Goal: Check status: Check status

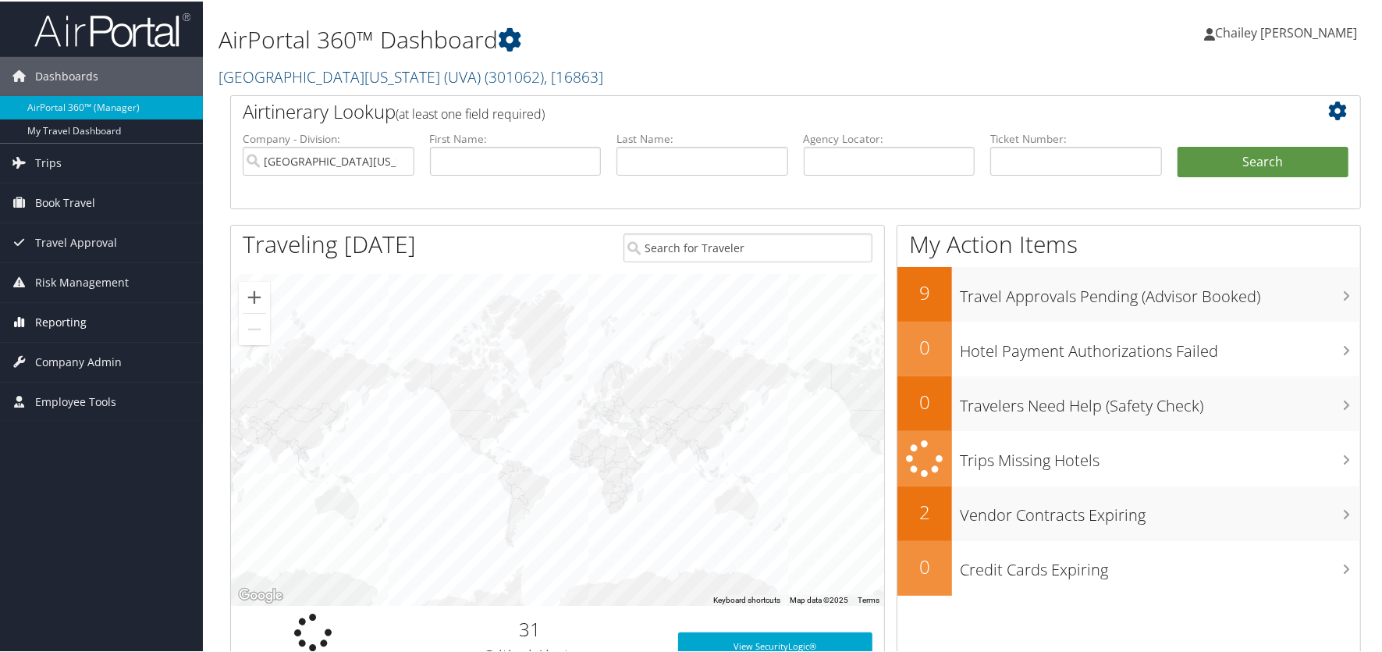
click at [80, 320] on span "Reporting" at bounding box center [61, 320] width 52 height 39
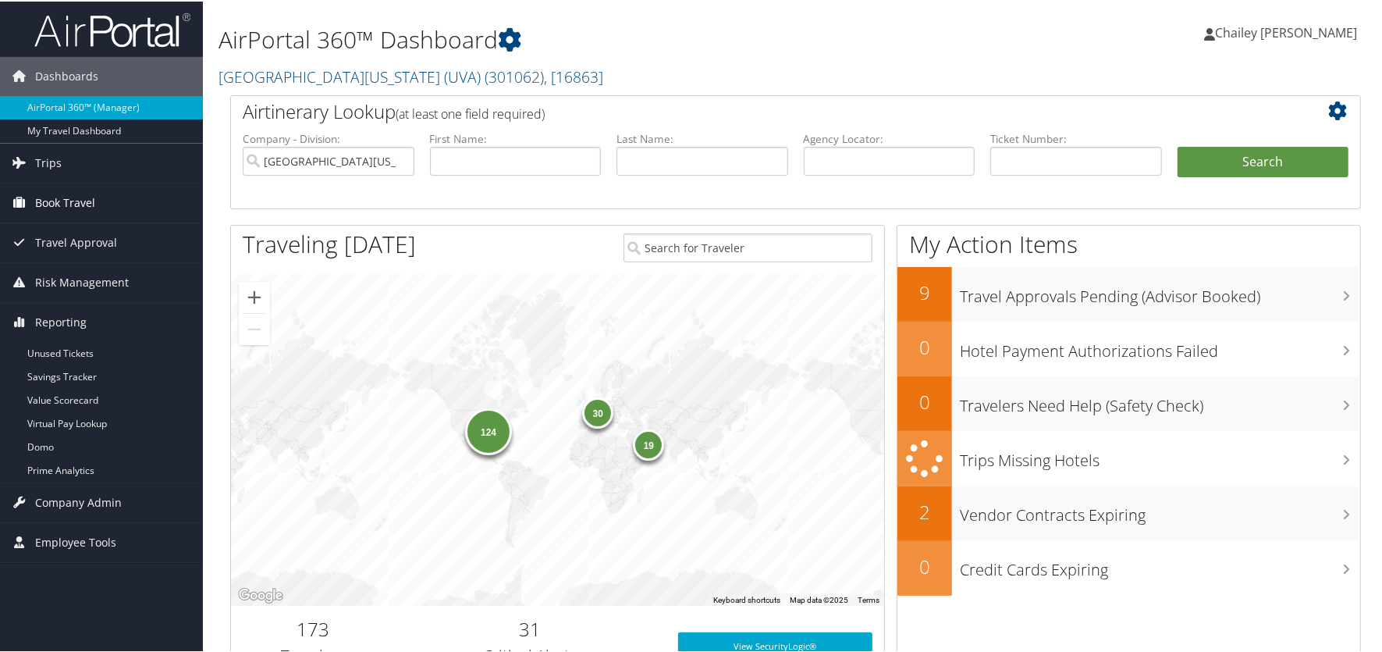
click at [77, 195] on span "Book Travel" at bounding box center [65, 201] width 60 height 39
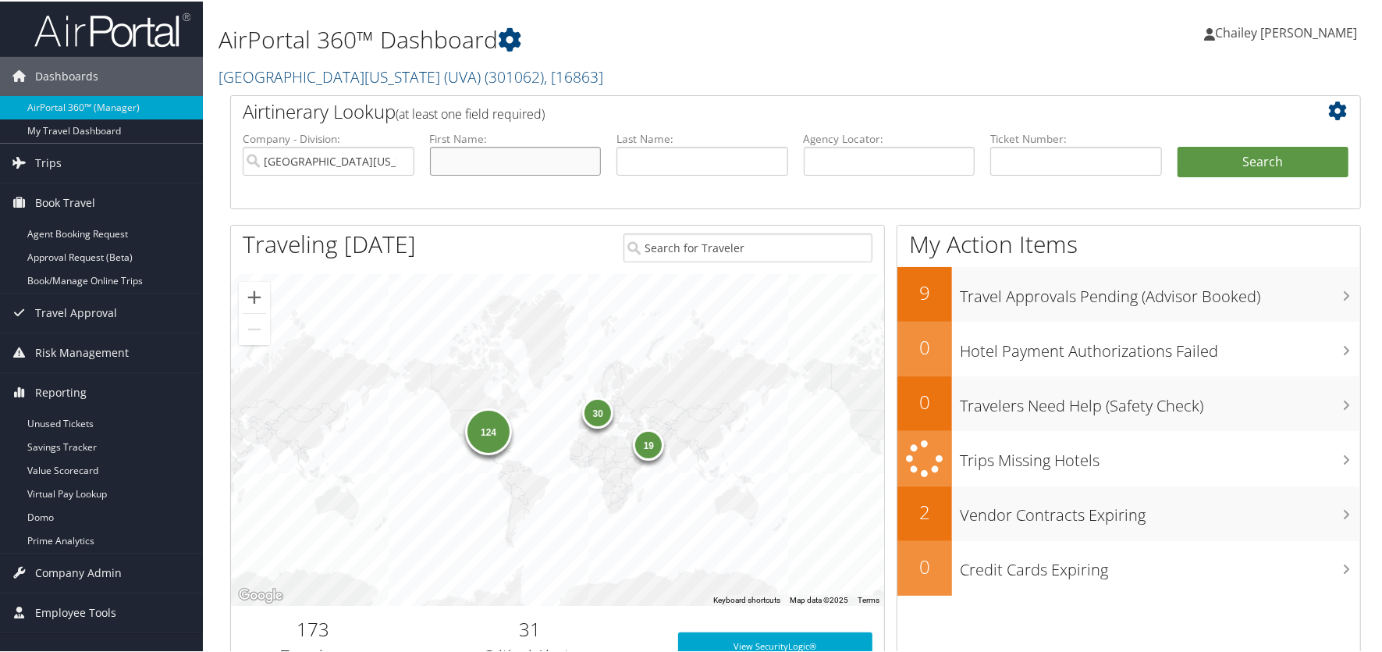
drag, startPoint x: 489, startPoint y: 161, endPoint x: 495, endPoint y: 149, distance: 12.9
click at [489, 161] on input "text" at bounding box center [516, 159] width 172 height 29
type input "Meira"
type input "Kenskey"
click at [1178, 145] on button "Search" at bounding box center [1264, 160] width 172 height 31
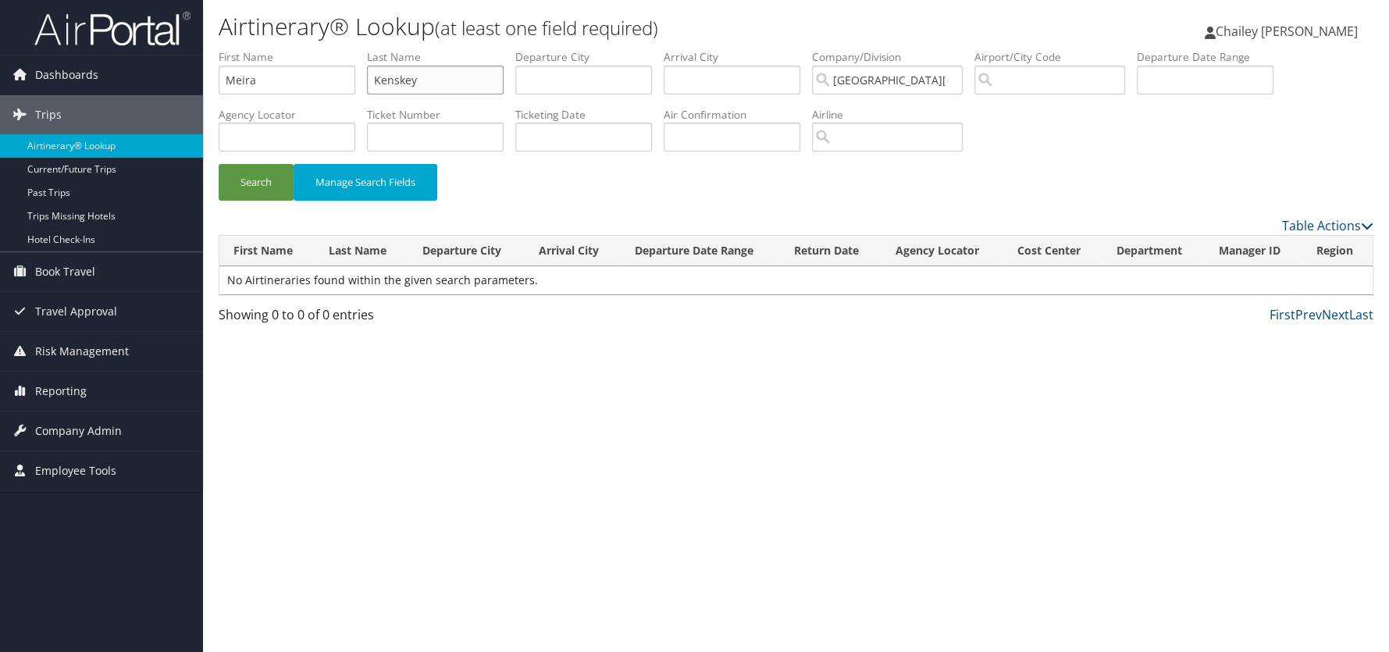
click at [407, 83] on input "Kenskey" at bounding box center [435, 80] width 137 height 29
type input "[PERSON_NAME]"
click at [219, 164] on button "Search" at bounding box center [256, 182] width 75 height 37
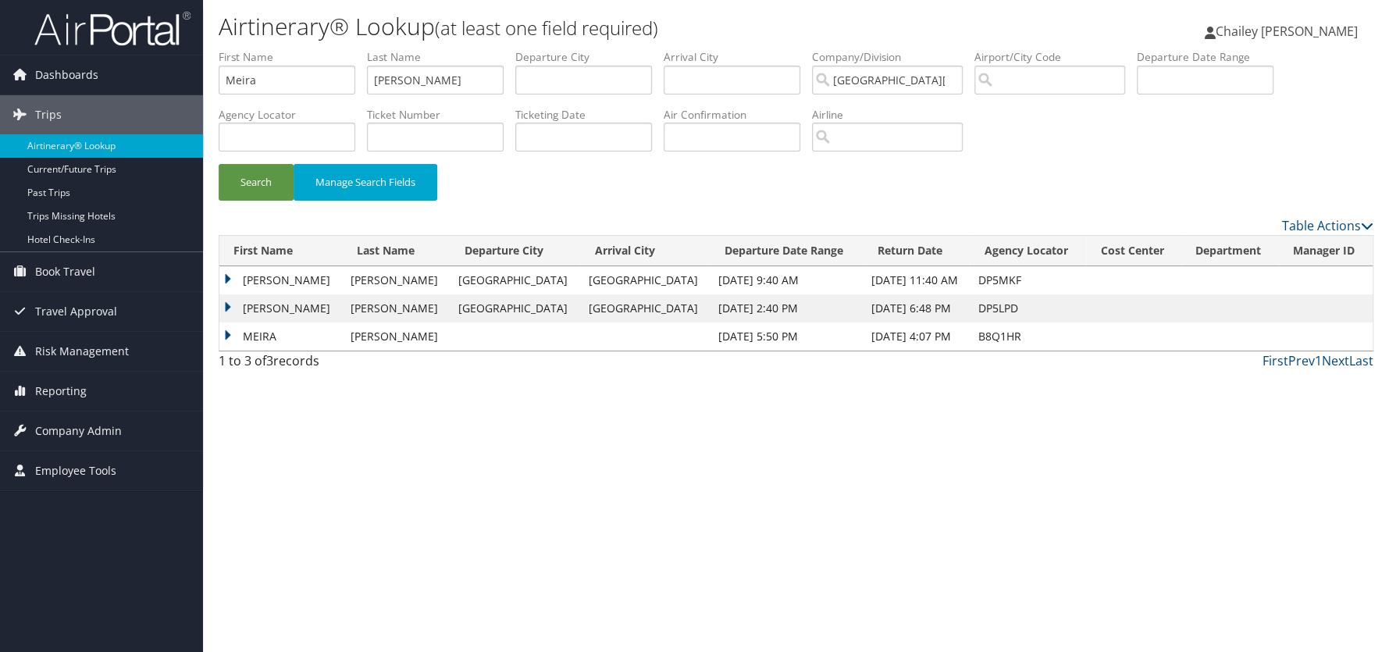
click at [223, 278] on td "[PERSON_NAME]" at bounding box center [280, 280] width 123 height 28
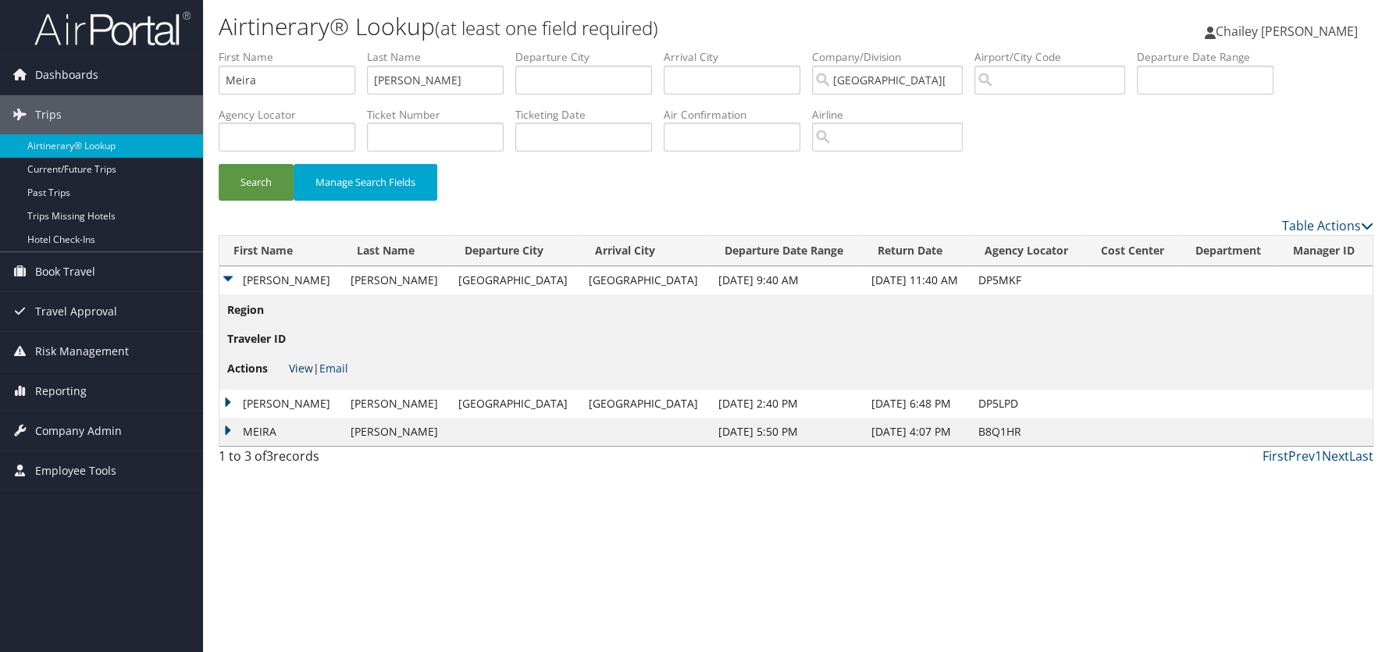
click at [297, 364] on link "View" at bounding box center [301, 368] width 24 height 15
click at [227, 403] on td "[PERSON_NAME]" at bounding box center [280, 404] width 123 height 28
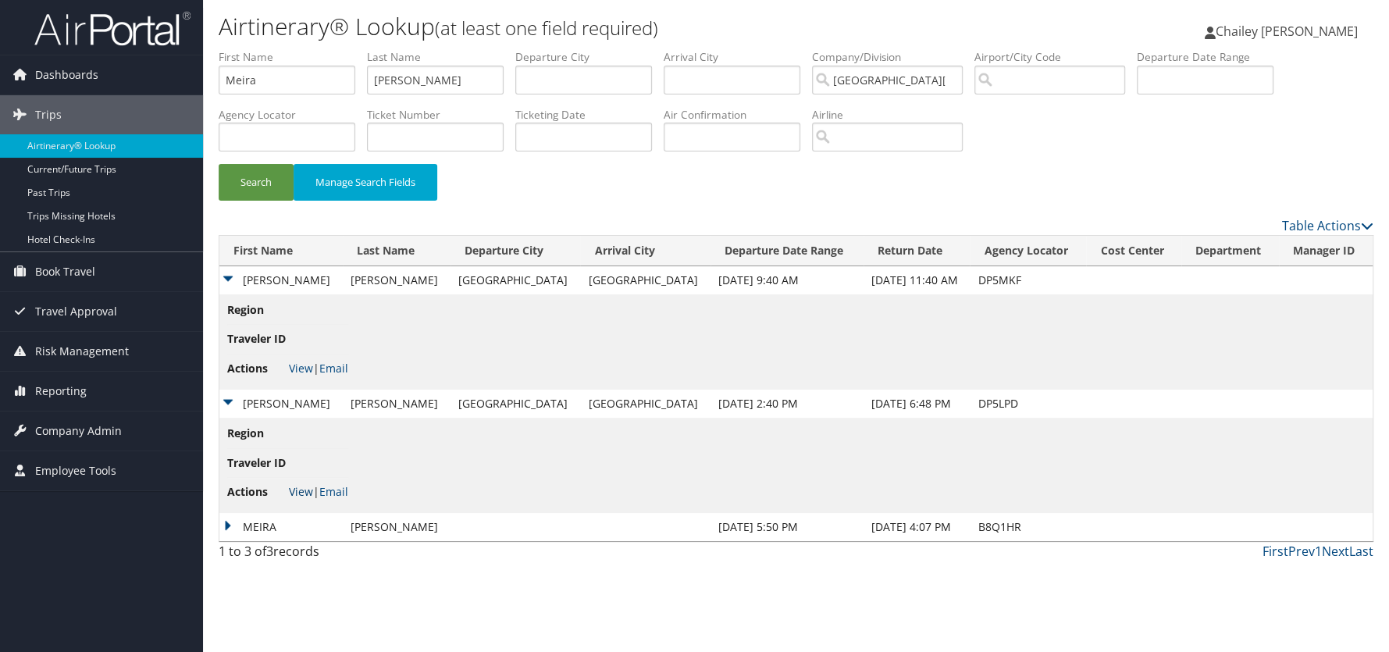
click at [294, 491] on link "View" at bounding box center [301, 491] width 24 height 15
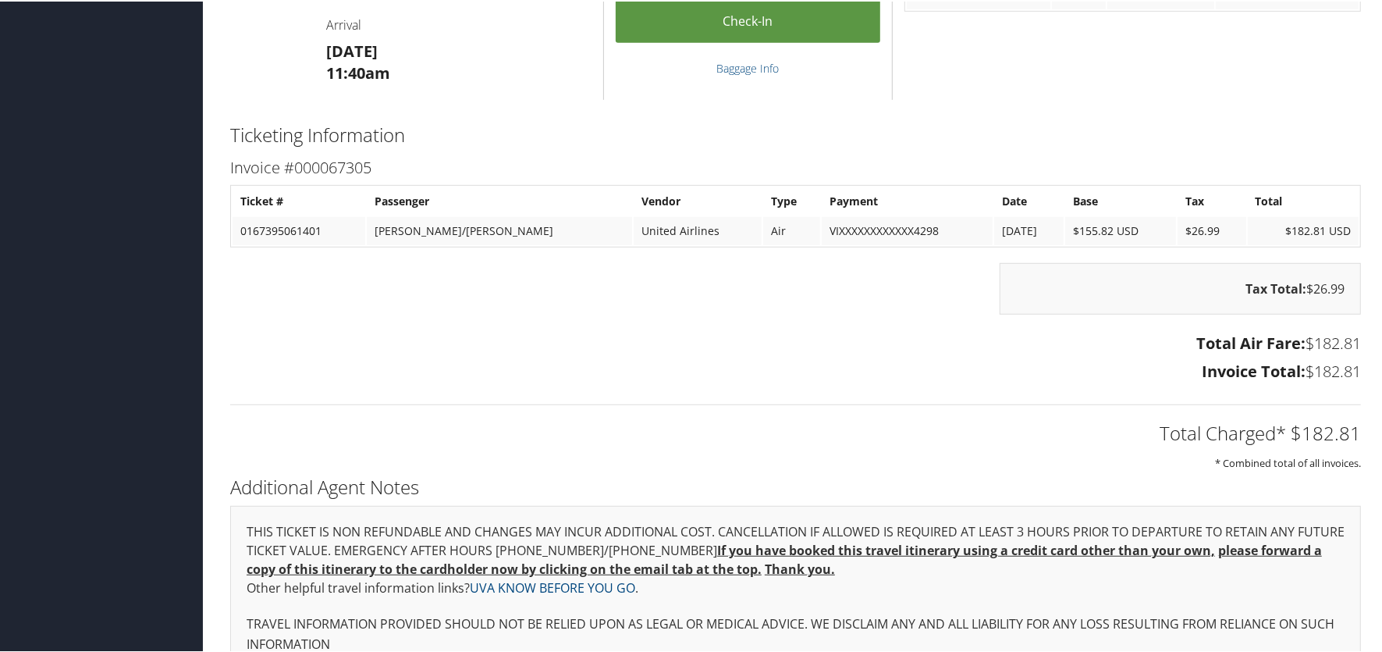
scroll to position [634, 0]
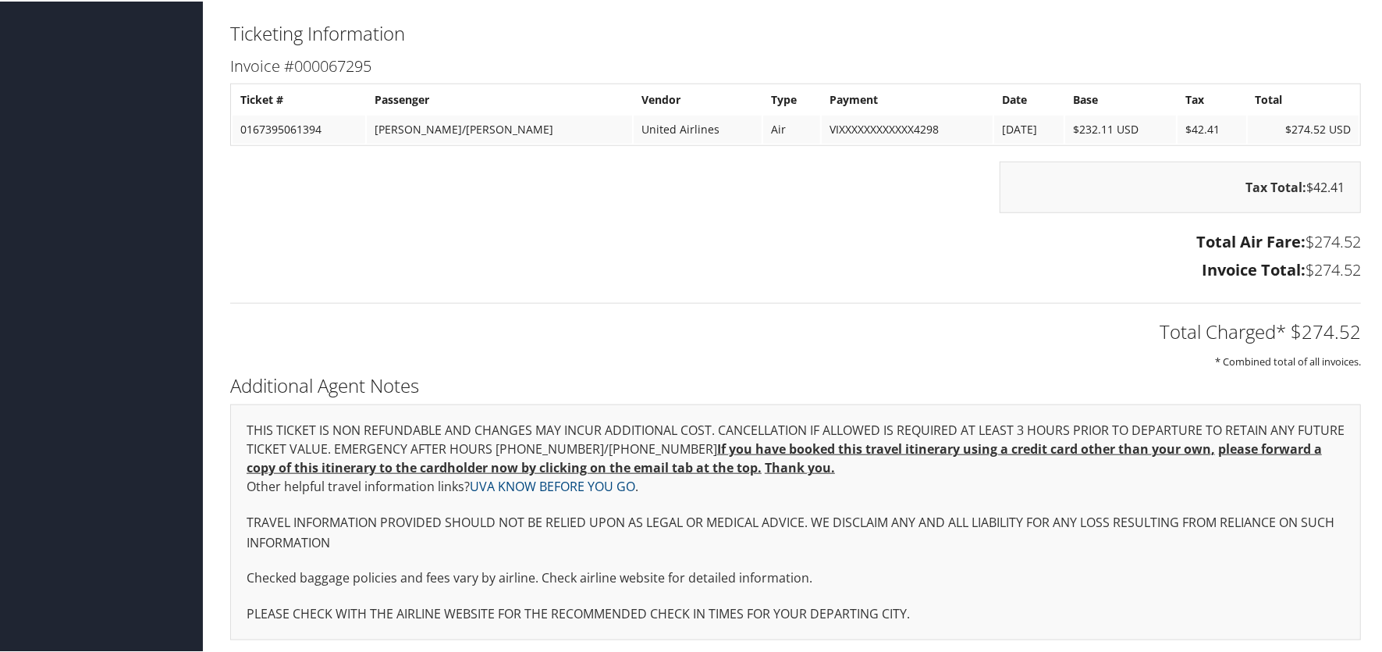
scroll to position [951, 0]
